Goal: Task Accomplishment & Management: Manage account settings

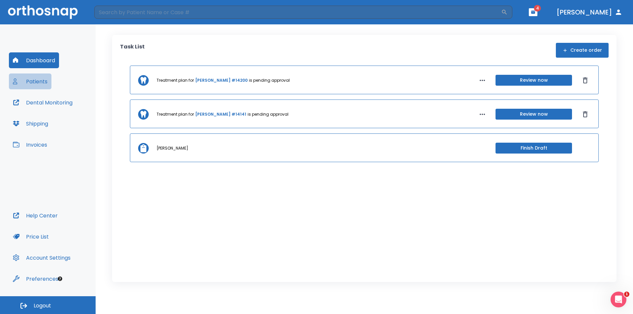
click at [35, 80] on button "Patients" at bounding box center [30, 81] width 43 height 16
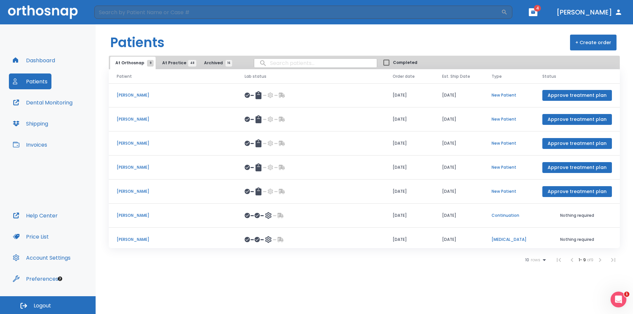
click at [173, 63] on span "At Practice 48" at bounding box center [177, 63] width 30 height 6
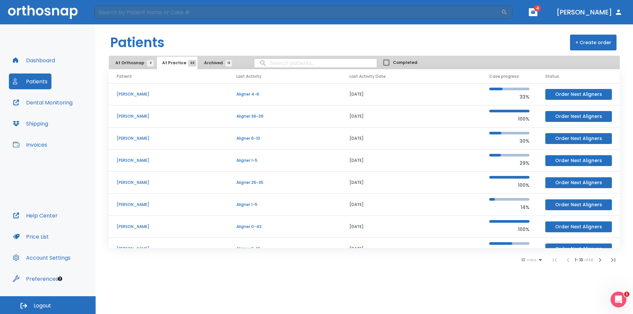
click at [128, 160] on p "[PERSON_NAME]" at bounding box center [169, 160] width 104 height 6
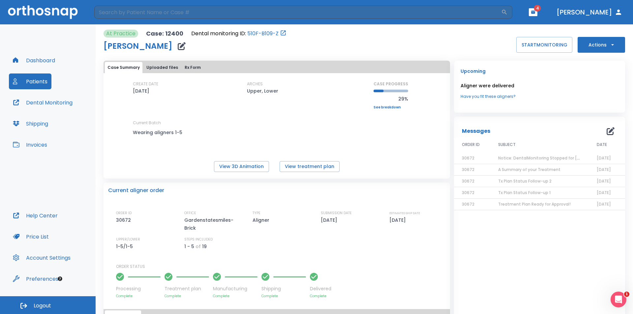
click at [543, 157] on span "Notice: DentalMonitoring Stopped for [PERSON_NAME]" at bounding box center [552, 158] width 109 height 6
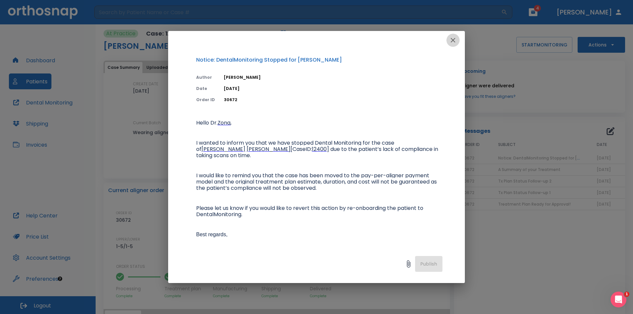
click at [453, 40] on icon "button" at bounding box center [452, 40] width 5 height 5
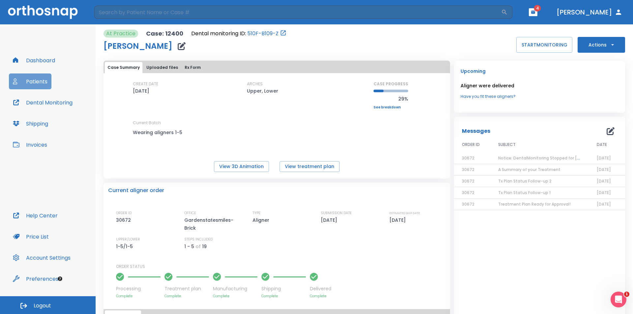
click at [37, 79] on button "Patients" at bounding box center [30, 81] width 43 height 16
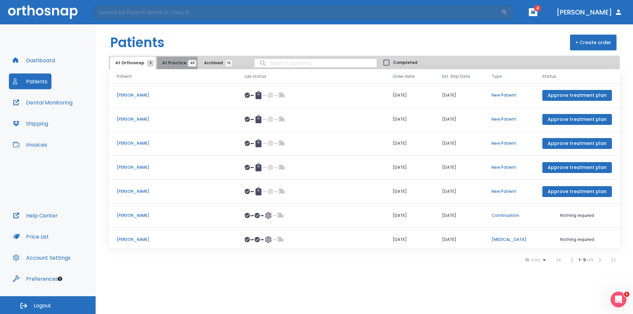
click at [175, 63] on span "At Practice 48" at bounding box center [177, 63] width 30 height 6
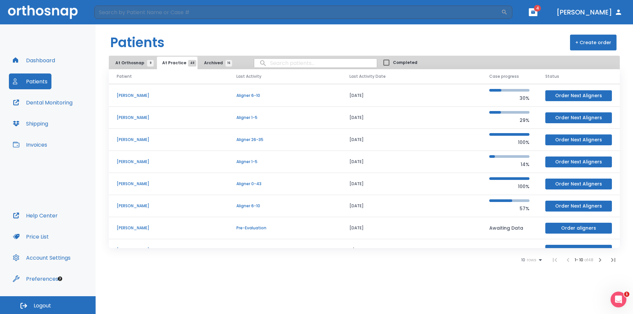
scroll to position [56, 0]
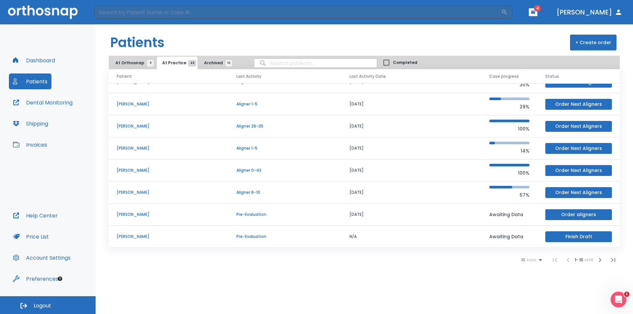
click at [38, 82] on button "Patients" at bounding box center [30, 81] width 43 height 16
click at [129, 63] on span "At Orthosnap 9" at bounding box center [132, 63] width 35 height 6
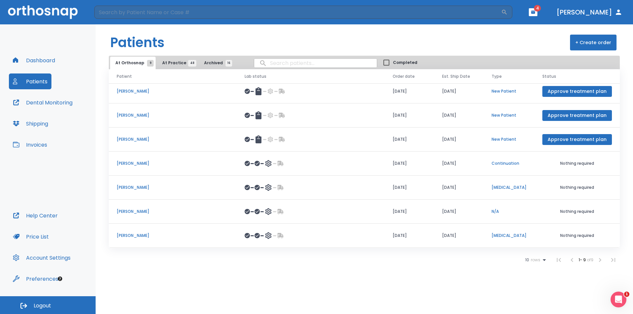
scroll to position [52, 0]
